Goal: Navigation & Orientation: Understand site structure

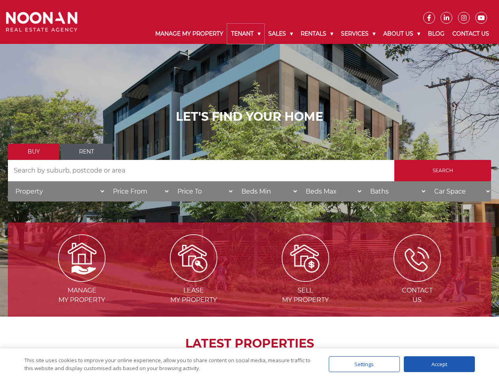
click at [246, 34] on link "Tenant" at bounding box center [245, 34] width 37 height 20
click at [281, 34] on link "Sales" at bounding box center [281, 34] width 32 height 20
click at [318, 34] on link "Rentals" at bounding box center [317, 34] width 40 height 20
click at [359, 34] on link "Services" at bounding box center [358, 34] width 42 height 20
click at [403, 34] on link "About Us" at bounding box center [402, 34] width 45 height 20
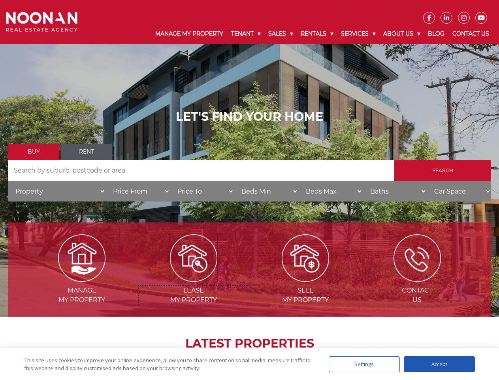
click at [194, 278] on img at bounding box center [193, 257] width 47 height 47
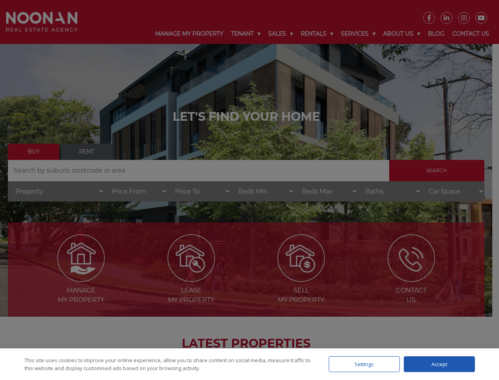
click at [365, 364] on div "Settings" at bounding box center [364, 364] width 71 height 16
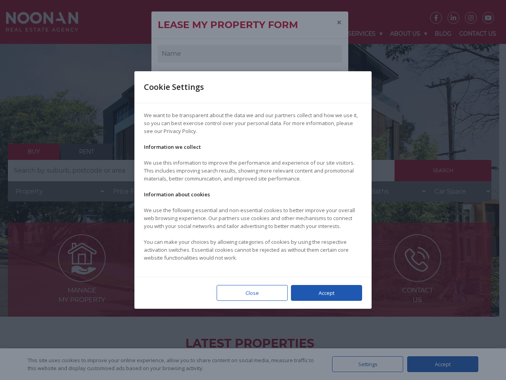
click at [440, 364] on div at bounding box center [253, 190] width 506 height 380
